Goal: Answer question/provide support

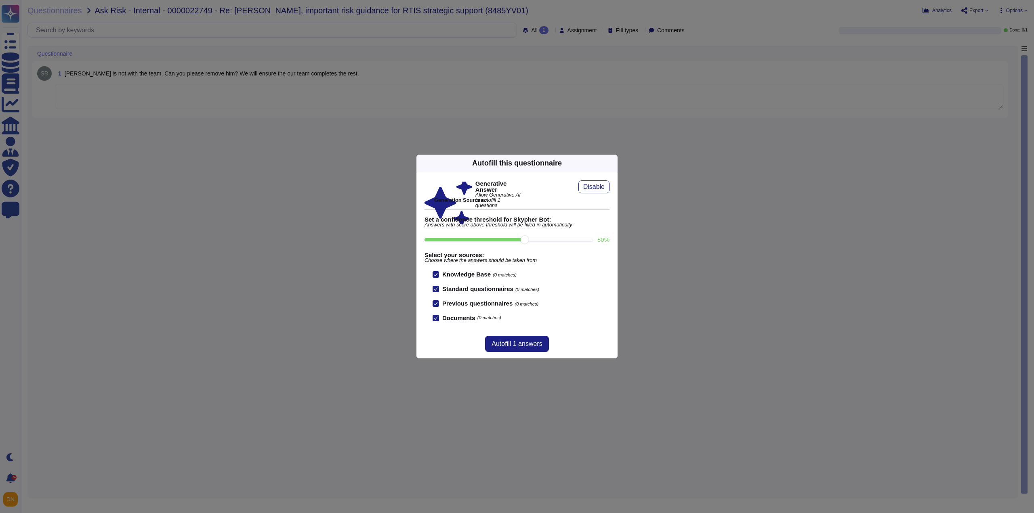
click at [613, 163] on icon at bounding box center [613, 163] width 0 height 0
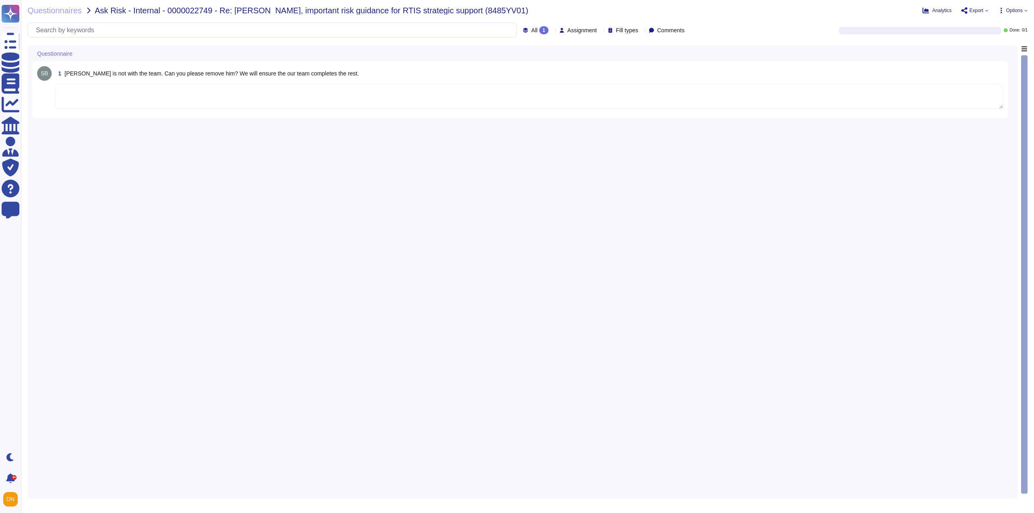
click at [345, 97] on textarea at bounding box center [529, 96] width 949 height 25
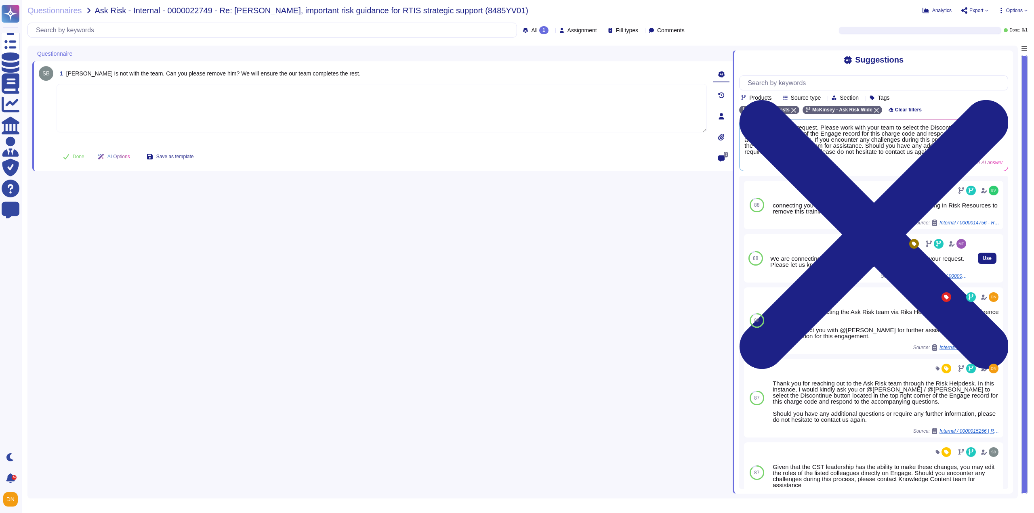
click at [934, 278] on span "Ask risk - Internal / 0000020872 - RE: [PERSON_NAME], important risk guidance f…" at bounding box center [937, 276] width 61 height 5
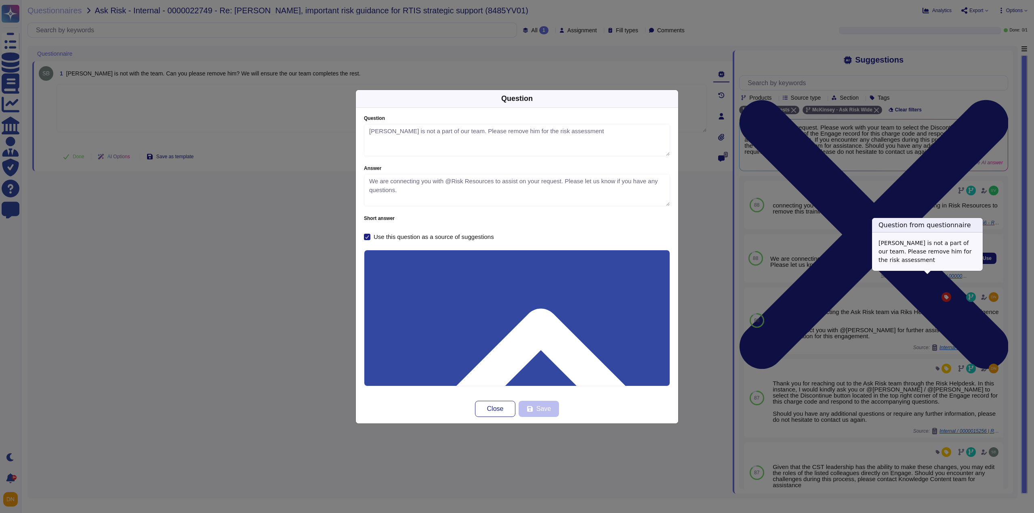
type textarea "[PERSON_NAME] is not a part of our team. Please remove him for the risk assessm…"
type textarea "We are connecting you with @Risk Resources to assist on your request. Please le…"
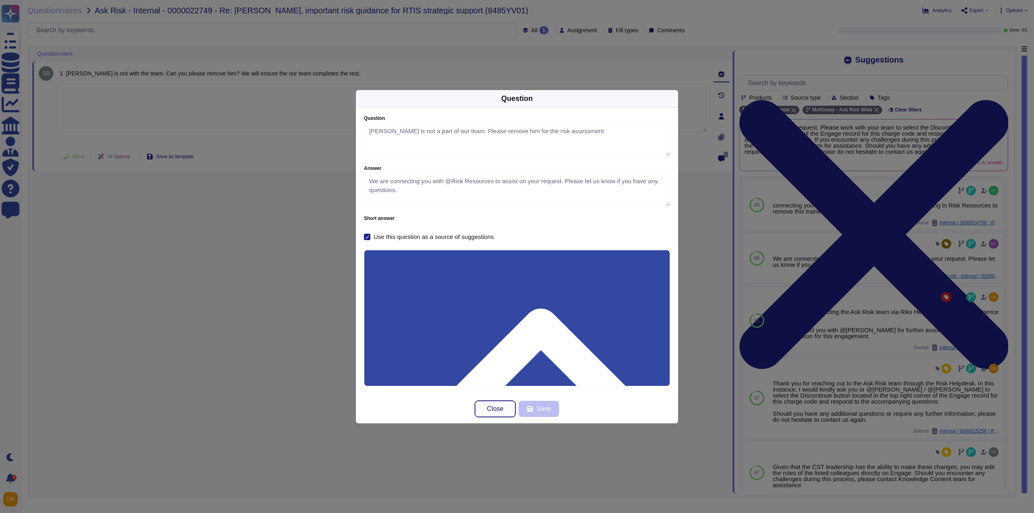
click at [495, 409] on span "Close" at bounding box center [495, 409] width 17 height 6
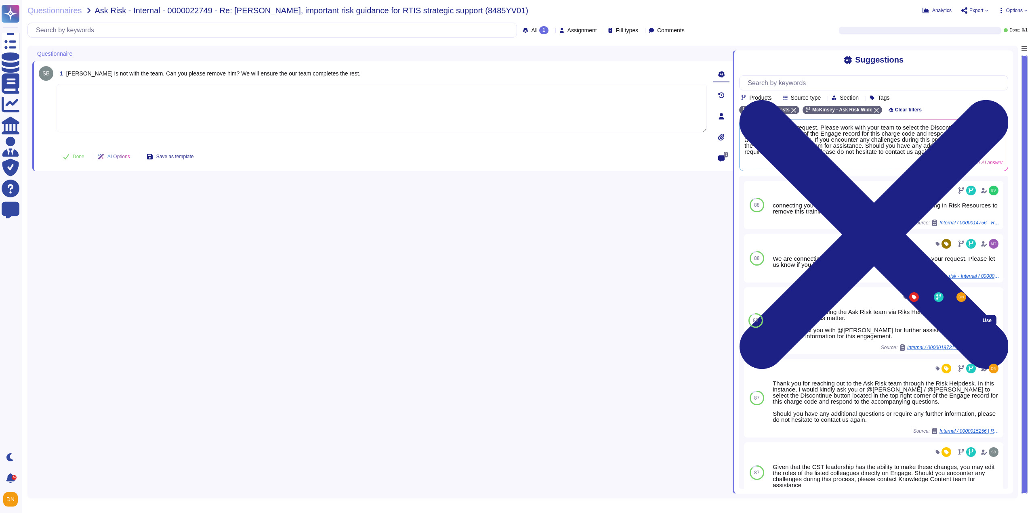
drag, startPoint x: 903, startPoint y: 340, endPoint x: 886, endPoint y: 333, distance: 17.9
click at [886, 333] on div "Thank you for contacting the Ask Risk team via Riks Helpdesk and for your dilig…" at bounding box center [869, 324] width 198 height 30
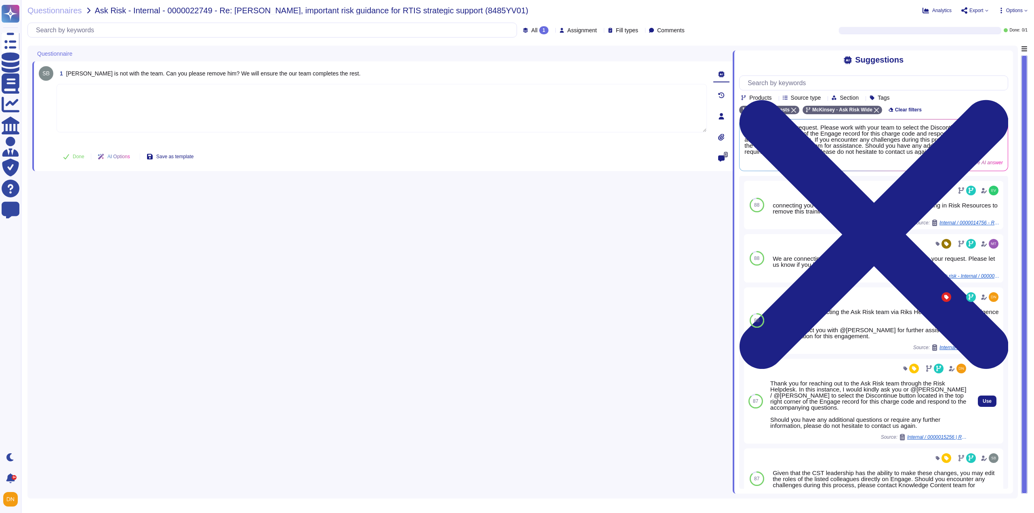
copy div "for further assistance with updating the information for this engagement."
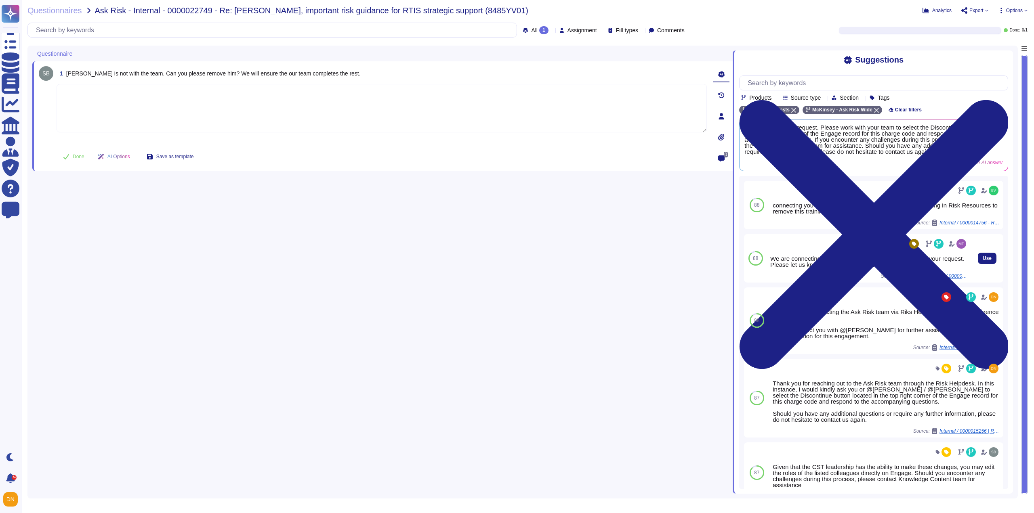
drag, startPoint x: 848, startPoint y: 260, endPoint x: 892, endPoint y: 263, distance: 44.2
click at [892, 263] on div "We are connecting you with @Risk Resources to assist on your request. Please le…" at bounding box center [869, 262] width 198 height 12
copy div "@Risk Resources"
click at [947, 279] on span "Ask risk - Internal / 0000020872 - RE: [PERSON_NAME], important risk guidance f…" at bounding box center [937, 276] width 61 height 5
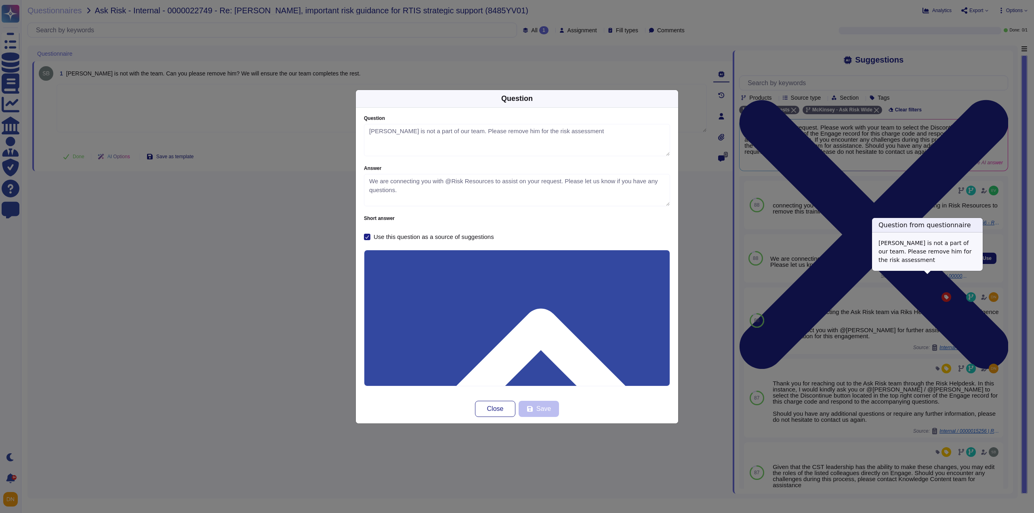
type textarea "[PERSON_NAME] is not a part of our team. Please remove him for the risk assessm…"
type textarea "We are connecting you with @Risk Resources to assist on your request. Please le…"
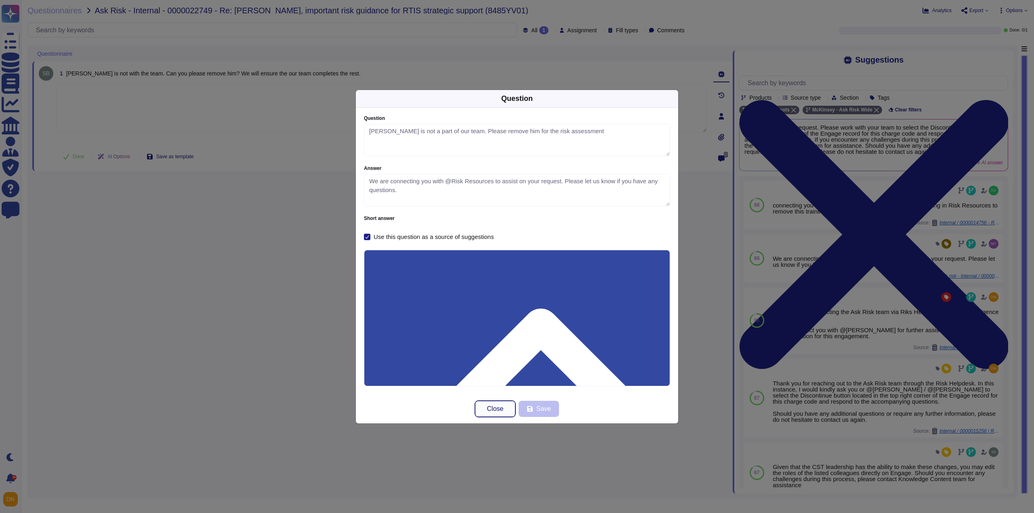
click at [489, 408] on span "Close" at bounding box center [495, 409] width 17 height 6
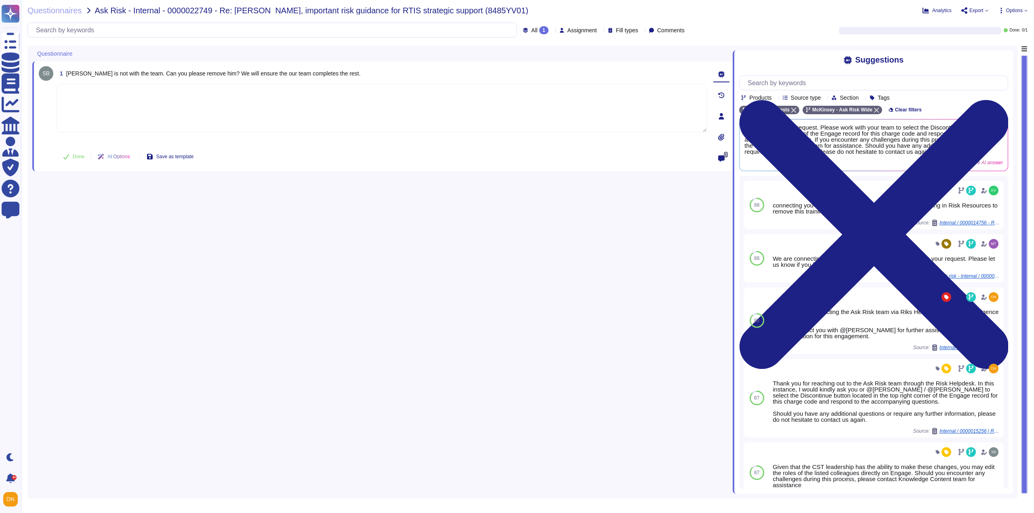
click at [250, 117] on textarea at bounding box center [382, 108] width 650 height 48
paste textarea "Please allow me to connect you with @[PERSON_NAME], PD manager, for further ass…"
type textarea "Please allow me to connect you with @[PERSON_NAME], PD manager, for further ass…"
click at [86, 158] on button "Done" at bounding box center [74, 157] width 34 height 16
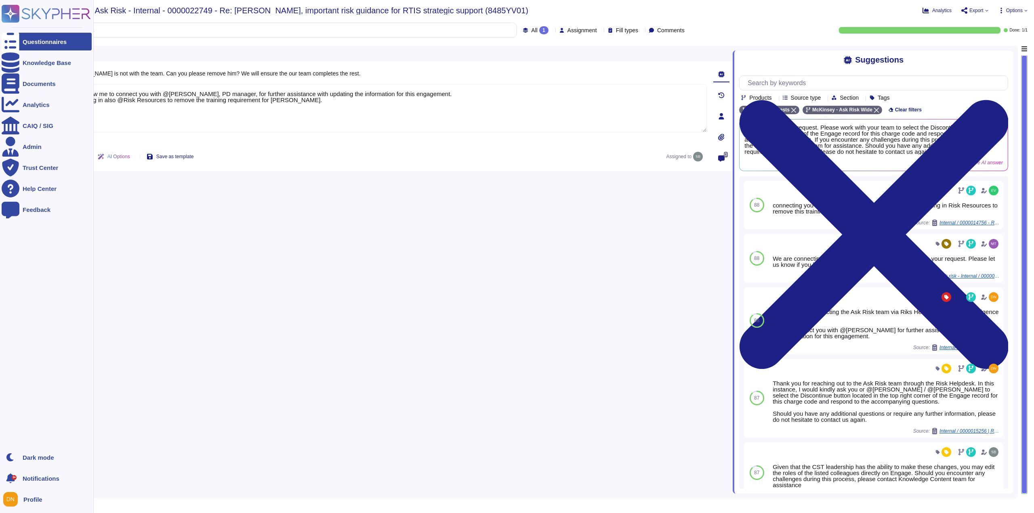
click at [15, 48] on div at bounding box center [11, 42] width 18 height 18
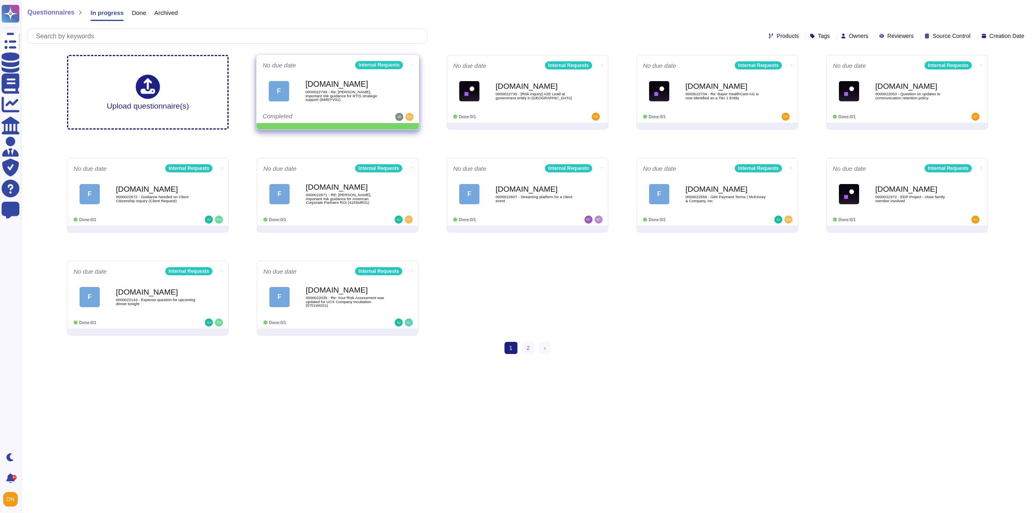
click at [412, 64] on icon at bounding box center [413, 65] width 2 height 2
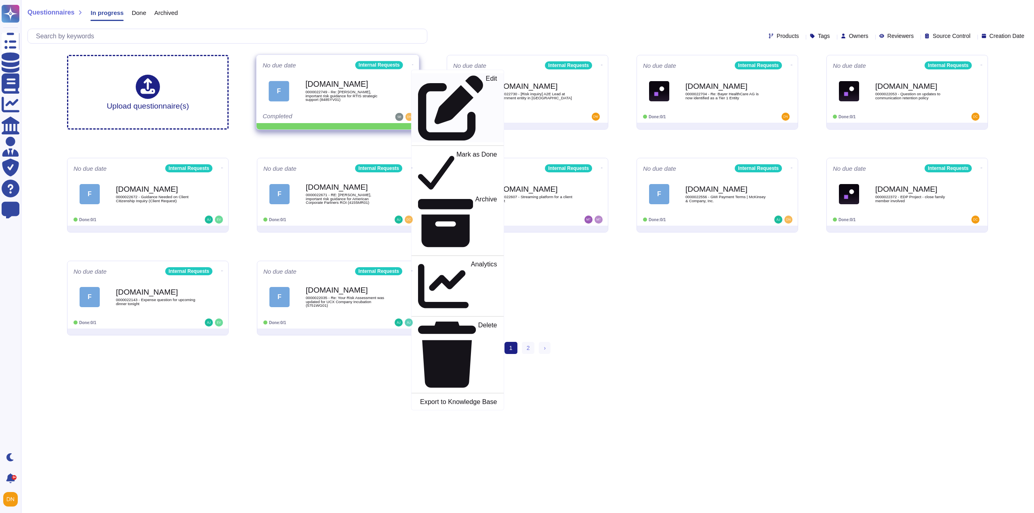
click at [418, 83] on link "Edit" at bounding box center [458, 108] width 92 height 69
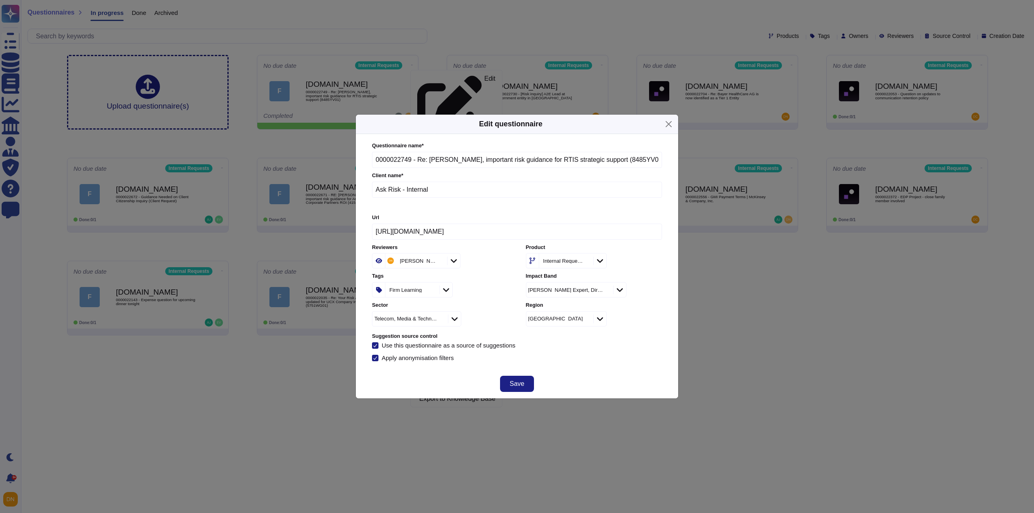
click at [442, 290] on div at bounding box center [446, 290] width 13 height 9
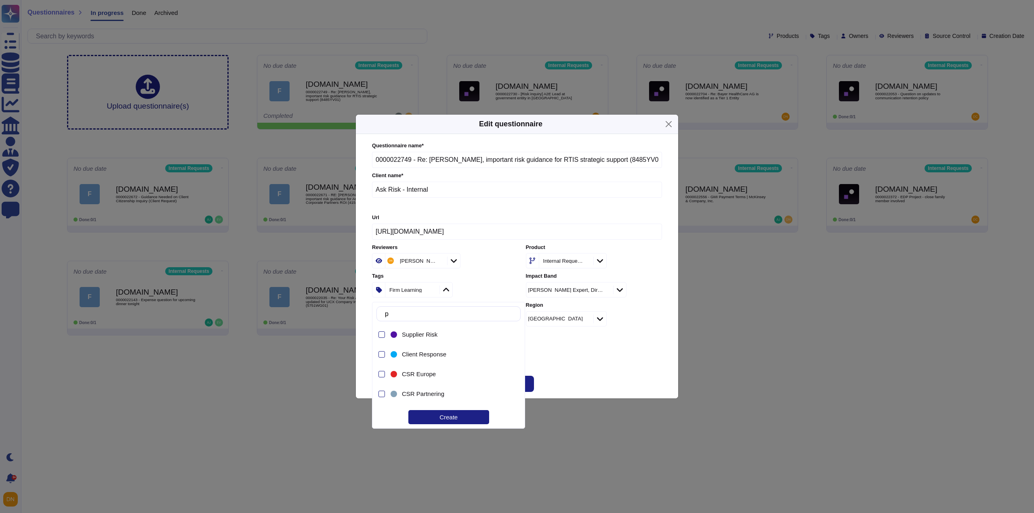
type input "pd"
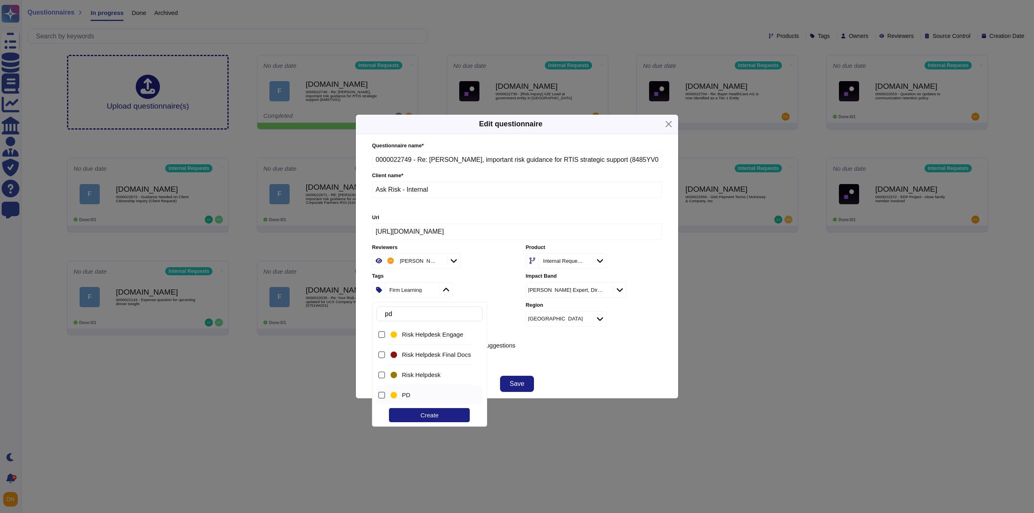
click at [383, 398] on div at bounding box center [382, 395] width 6 height 6
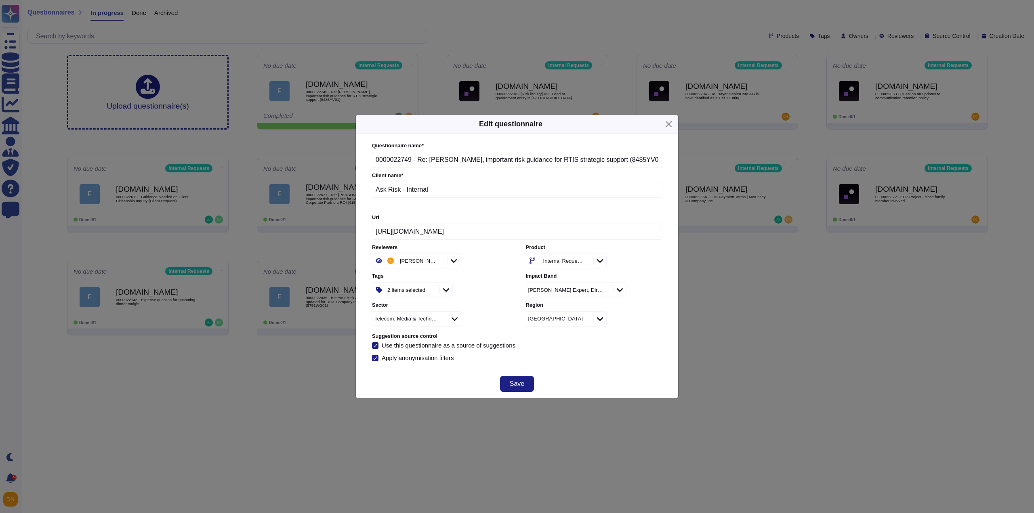
click at [543, 365] on div "Questionnaire name * 0000022749 - Re: [PERSON_NAME], important risk guidance fo…" at bounding box center [517, 252] width 306 height 236
click at [521, 389] on button "Save" at bounding box center [517, 384] width 34 height 16
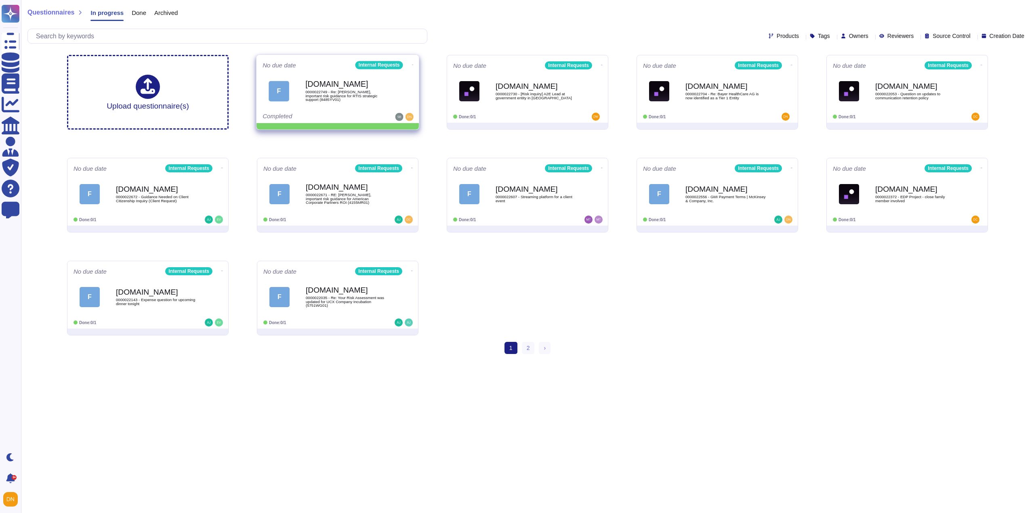
click at [412, 64] on icon at bounding box center [413, 65] width 2 height 2
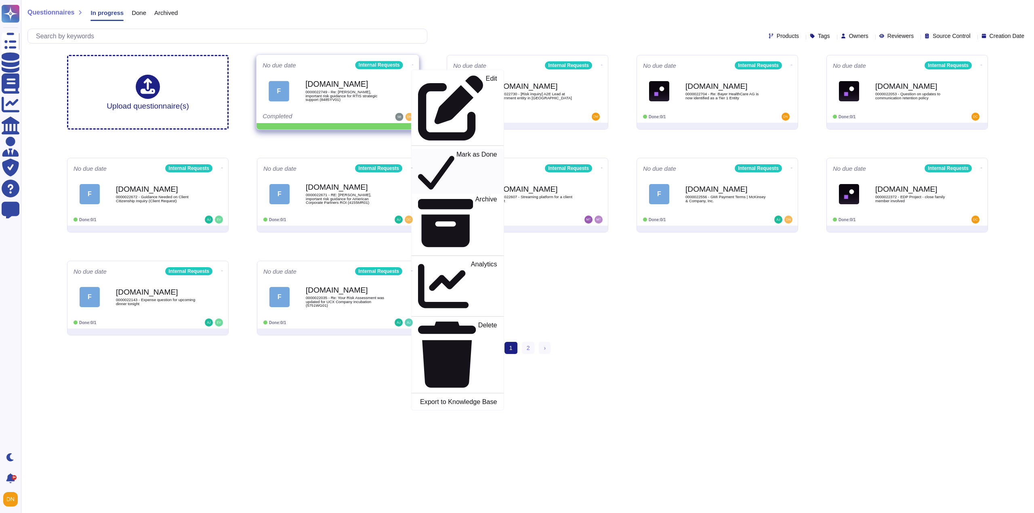
click at [418, 156] on icon at bounding box center [436, 173] width 36 height 34
